Goal: Find specific page/section: Find specific page/section

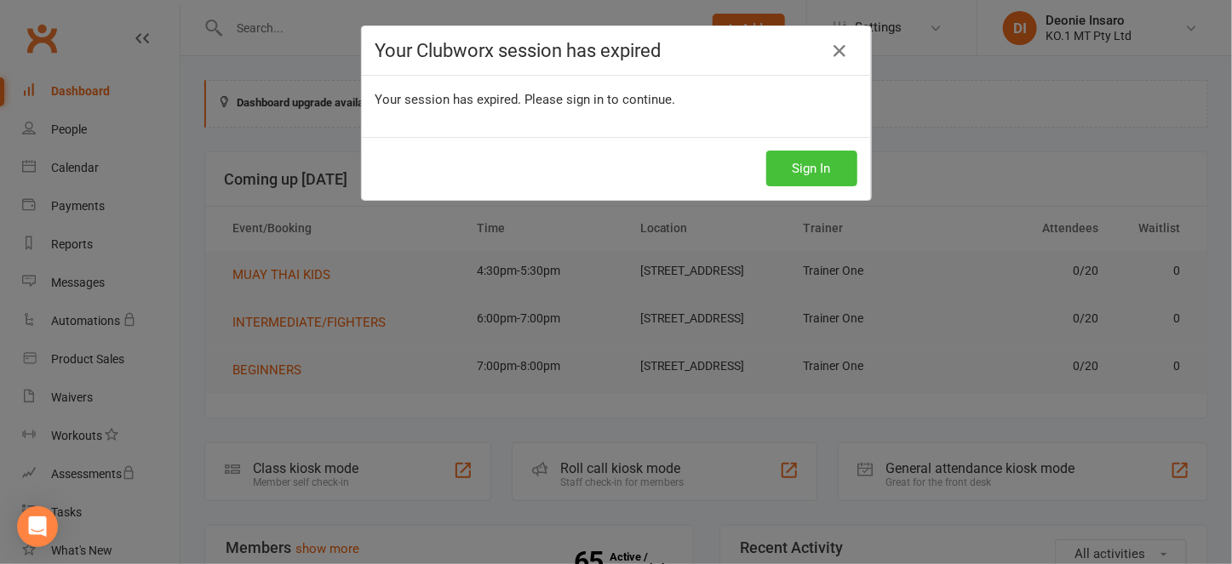
click at [797, 171] on button "Sign In" at bounding box center [811, 169] width 91 height 36
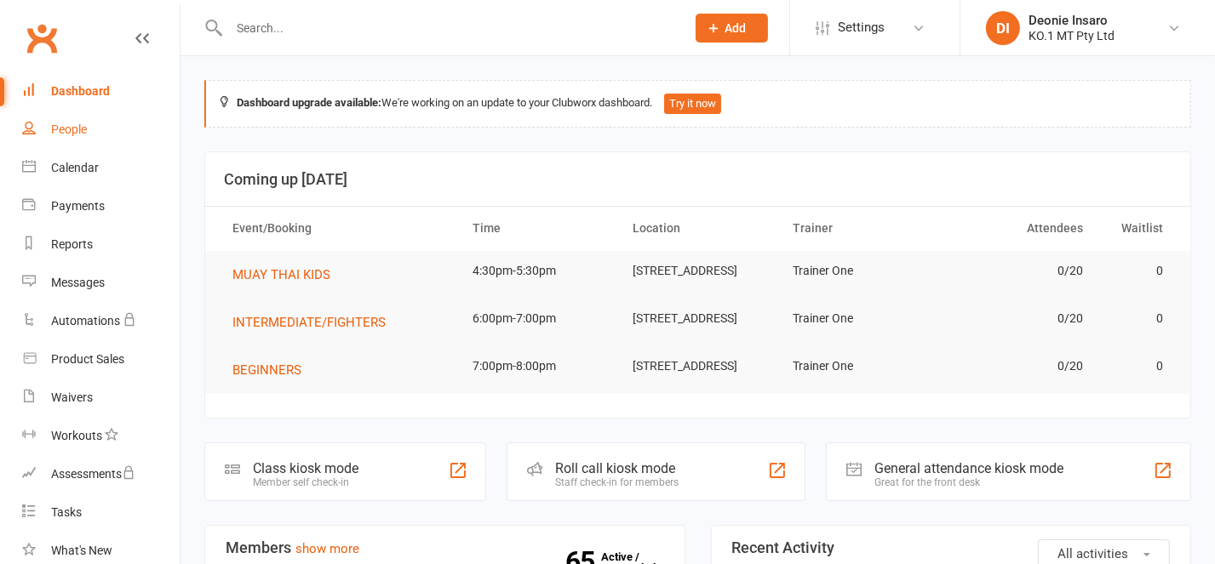
drag, startPoint x: 0, startPoint y: 0, endPoint x: 162, endPoint y: 118, distance: 200.4
click at [72, 123] on div "People" at bounding box center [69, 130] width 36 height 14
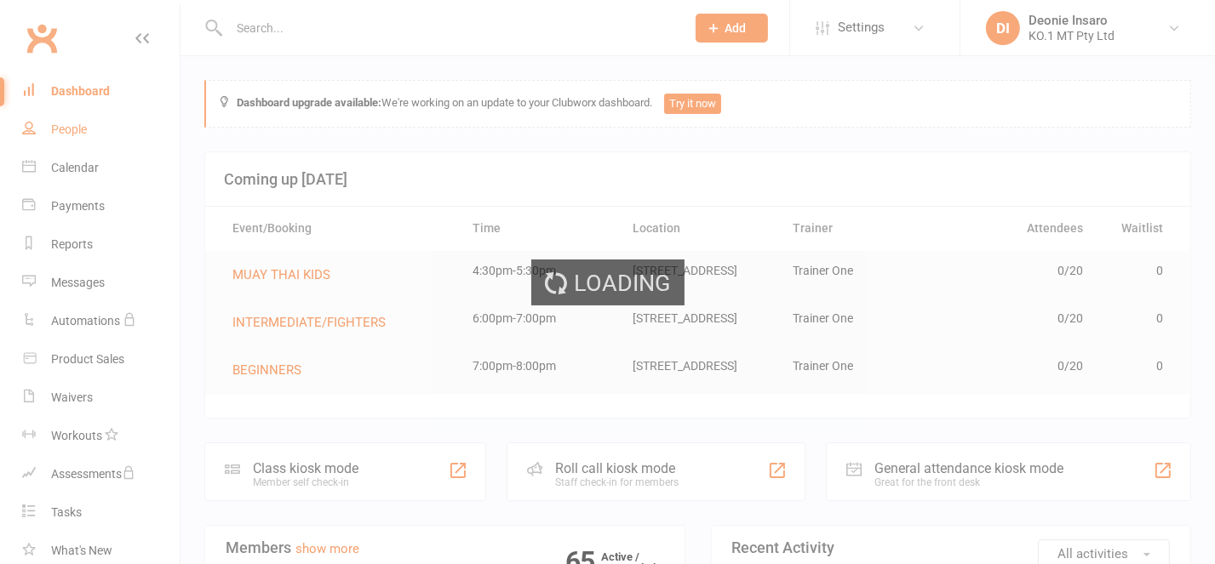
select select "100"
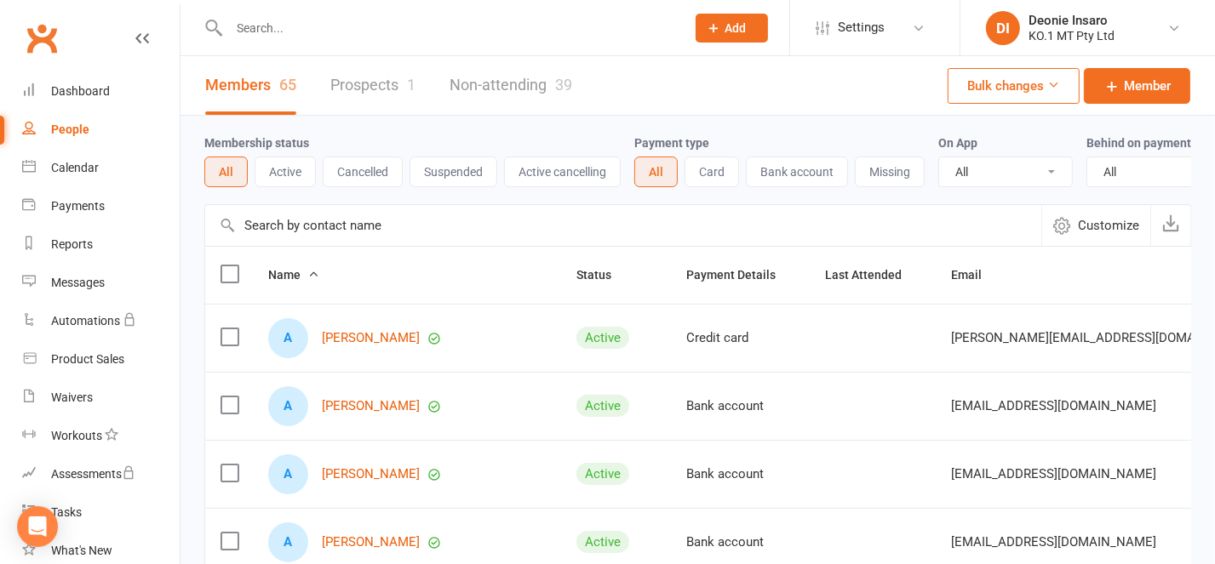
click at [69, 123] on div "People" at bounding box center [70, 130] width 38 height 14
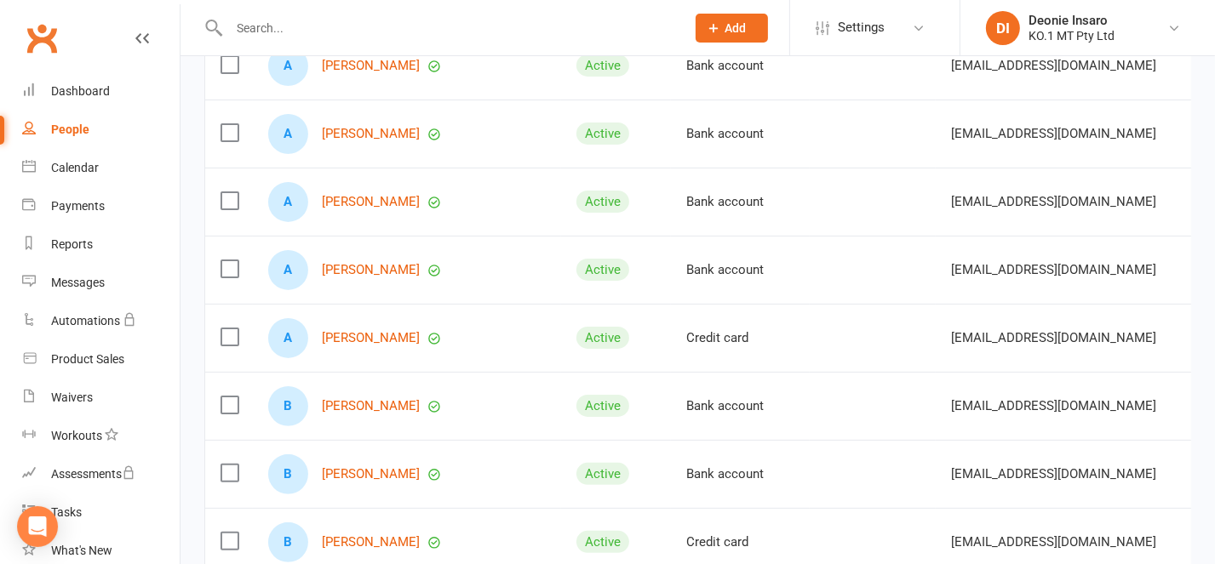
scroll to position [454, 0]
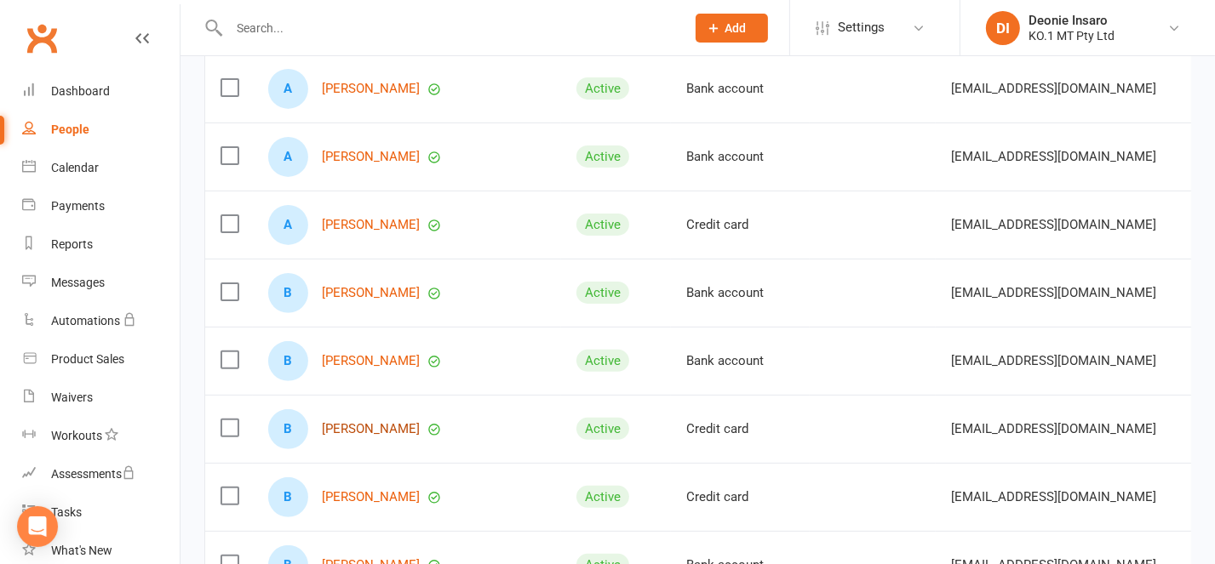
click at [402, 437] on link "[PERSON_NAME]" at bounding box center [371, 429] width 98 height 14
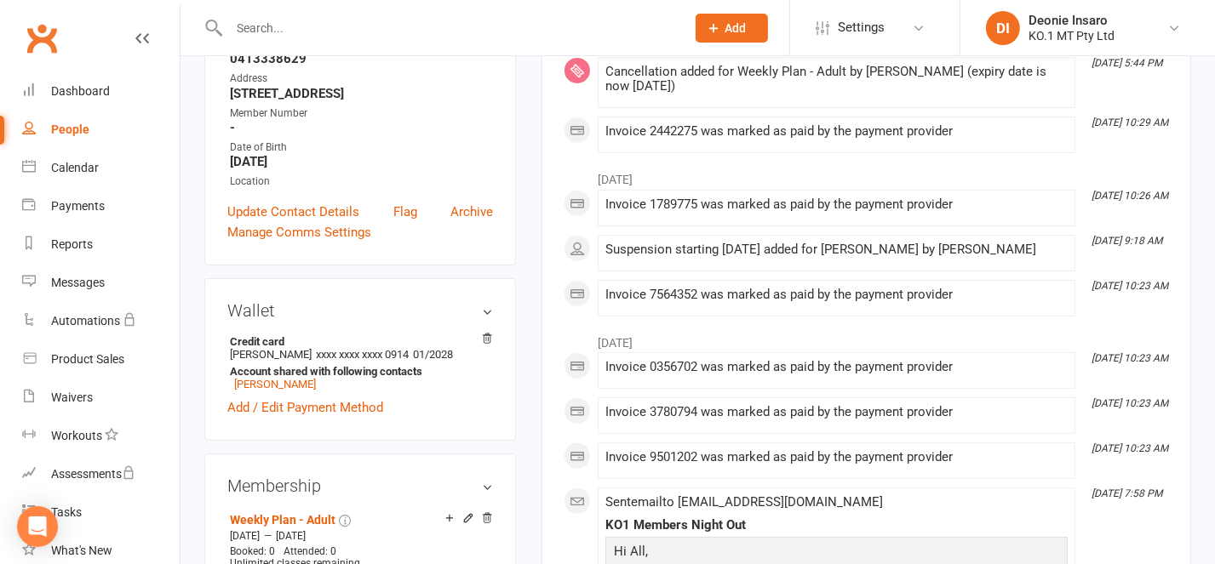
scroll to position [113, 0]
